Goal: Check status: Check status

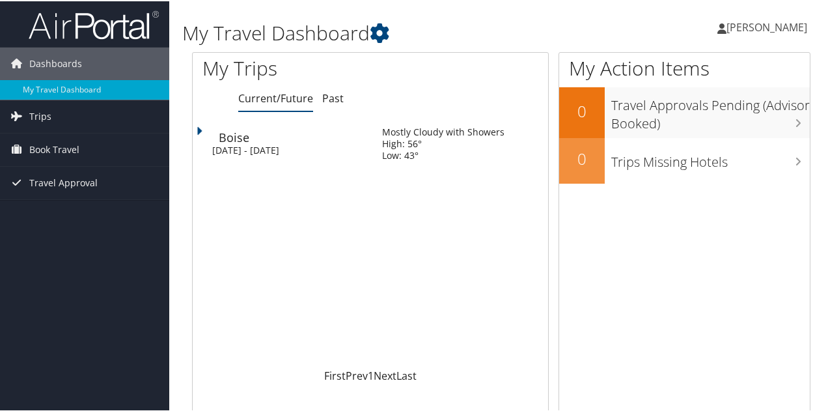
click at [251, 152] on div "[DATE] - [DATE]" at bounding box center [287, 149] width 150 height 12
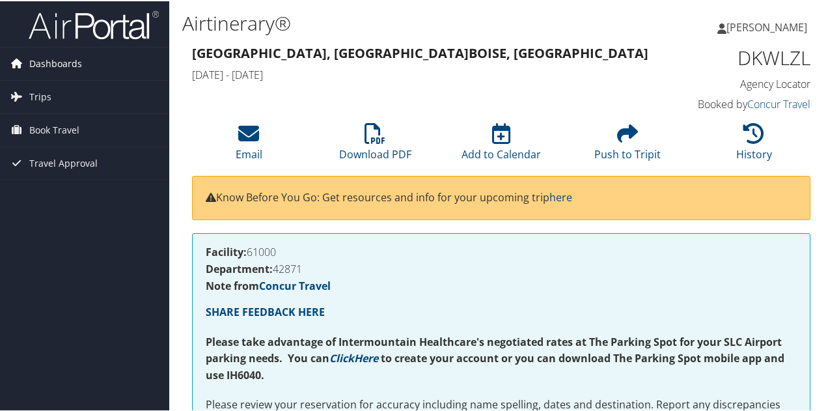
click at [51, 58] on span "Dashboards" at bounding box center [55, 62] width 53 height 33
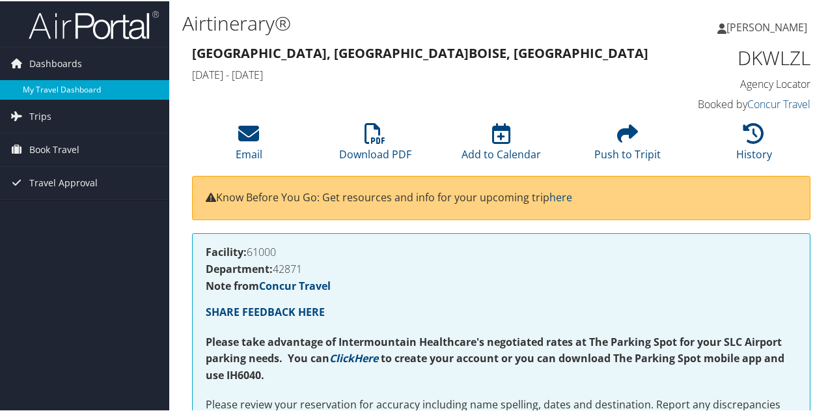
click at [66, 89] on link "My Travel Dashboard" at bounding box center [84, 89] width 169 height 20
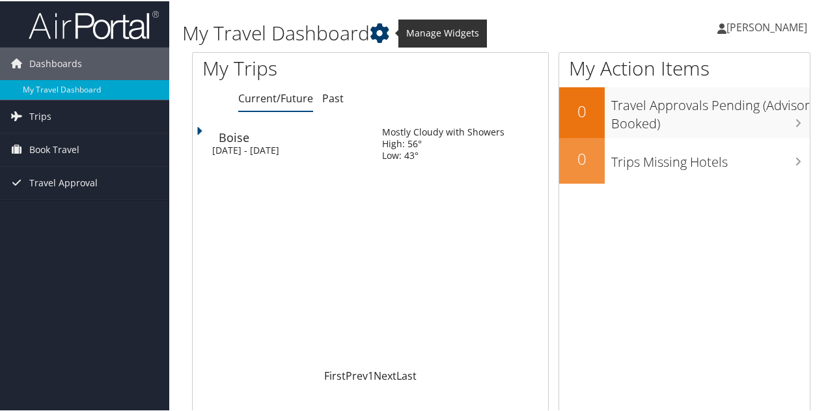
click at [380, 31] on icon at bounding box center [380, 32] width 20 height 20
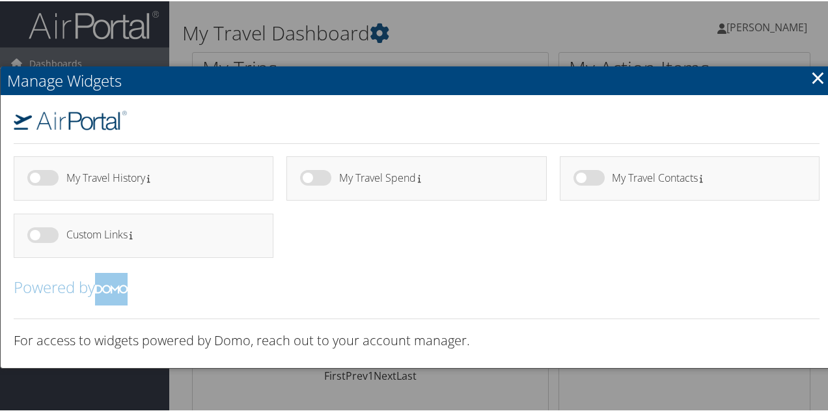
click at [814, 76] on link "×" at bounding box center [817, 76] width 15 height 26
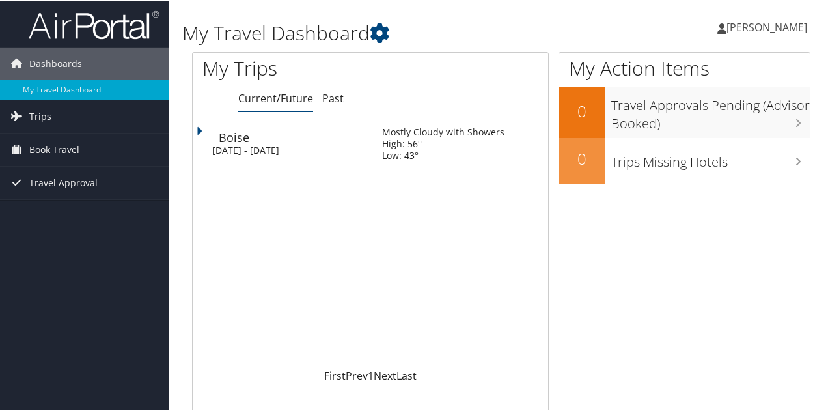
click at [759, 23] on span "[PERSON_NAME]" at bounding box center [767, 26] width 81 height 14
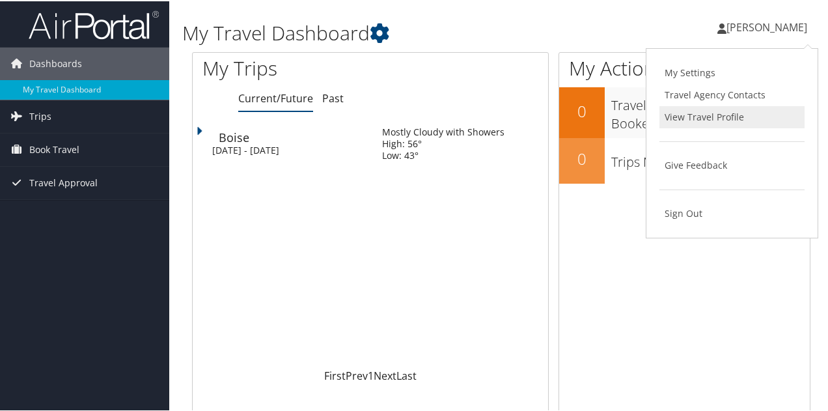
click at [697, 118] on link "View Travel Profile" at bounding box center [731, 116] width 145 height 22
